Goal: Information Seeking & Learning: Check status

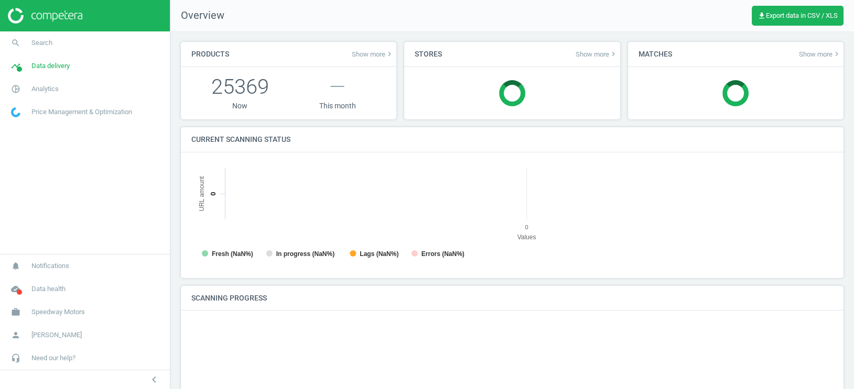
scroll to position [210, 642]
